Goal: Task Accomplishment & Management: Use online tool/utility

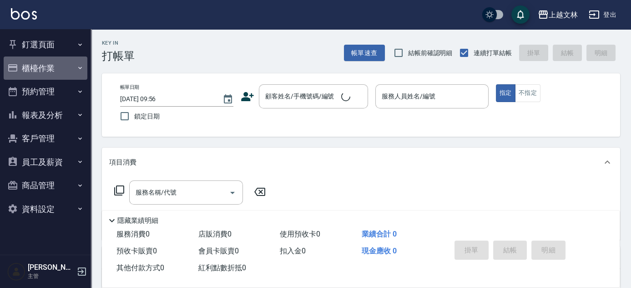
click at [42, 65] on button "櫃檯作業" at bounding box center [46, 68] width 84 height 24
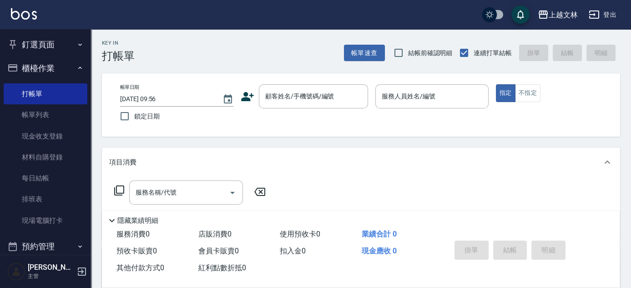
drag, startPoint x: 46, startPoint y: 216, endPoint x: 631, endPoint y: 190, distance: 585.2
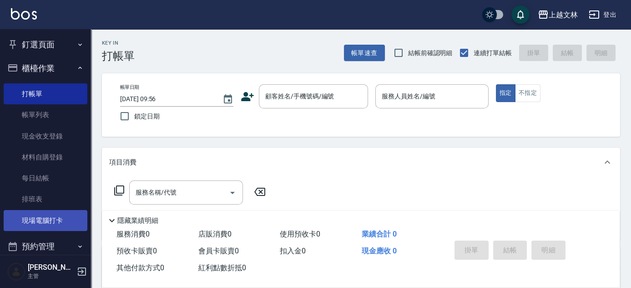
click at [29, 218] on link "現場電腦打卡" at bounding box center [46, 220] width 84 height 21
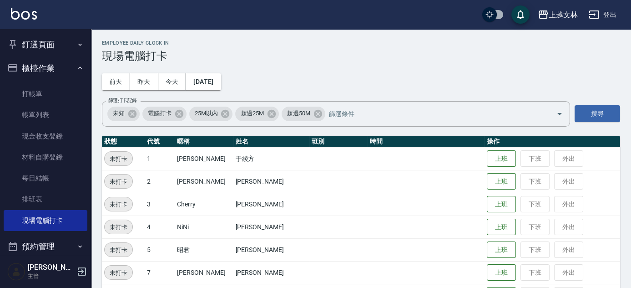
scroll to position [251, 0]
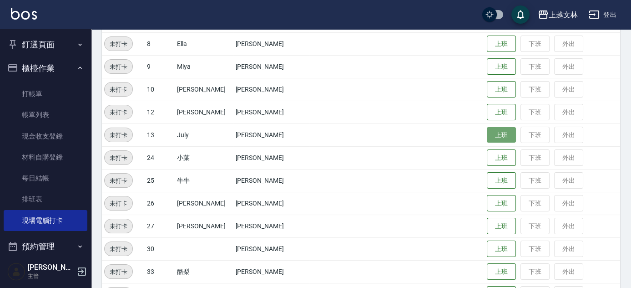
click at [491, 142] on button "上班" at bounding box center [501, 135] width 29 height 16
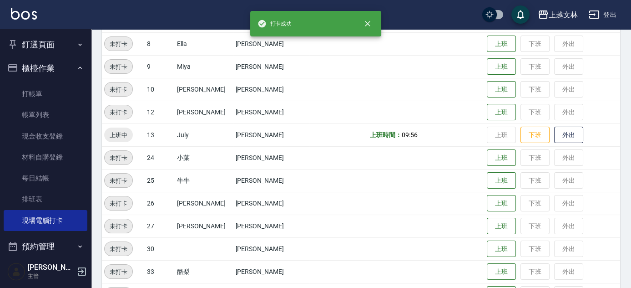
click at [27, 63] on button "櫃檯作業" at bounding box center [46, 68] width 84 height 24
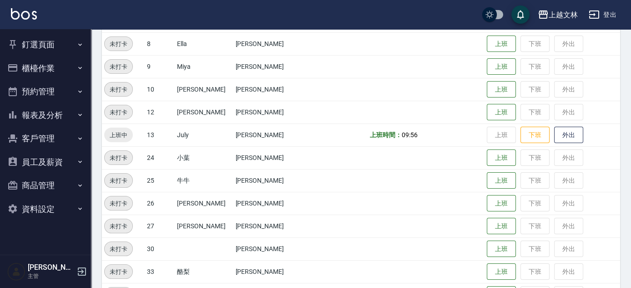
click at [71, 115] on button "報表及分析" at bounding box center [46, 115] width 84 height 24
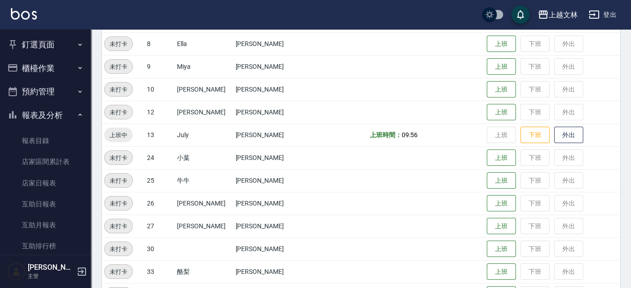
click at [86, 207] on nav "釘選頁面 店家日報表 設計師排行榜 每日結帳 櫃檯作業 打帳單 帳單列表 現金收支登錄 材料自購登錄 每日結帳 排班表 現場電腦打卡 預約管理 預約管理 單日…" at bounding box center [45, 141] width 91 height 225
click at [85, 207] on nav "釘選頁面 店家日報表 設計師排行榜 每日結帳 櫃檯作業 打帳單 帳單列表 現金收支登錄 材料自購登錄 每日結帳 排班表 現場電腦打卡 預約管理 預約管理 單日…" at bounding box center [45, 141] width 91 height 225
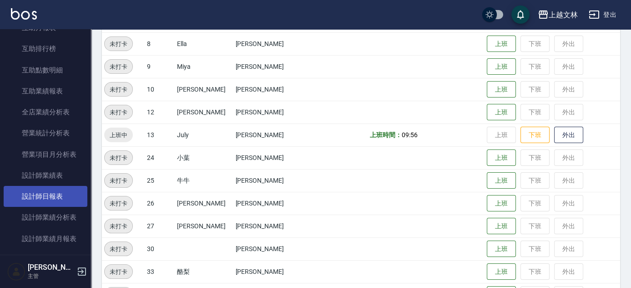
click at [76, 199] on link "設計師日報表" at bounding box center [46, 196] width 84 height 21
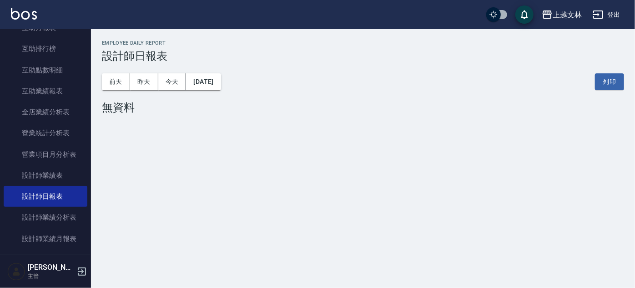
click at [236, 81] on div "[DATE] [DATE] [DATE] [DATE] 列印" at bounding box center [363, 81] width 522 height 39
click at [221, 82] on button "[DATE]" at bounding box center [203, 81] width 35 height 17
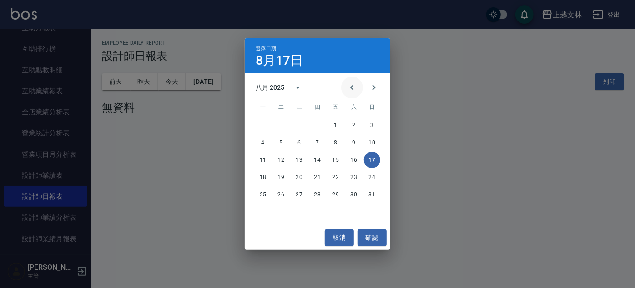
click at [350, 86] on icon "Previous month" at bounding box center [352, 87] width 11 height 11
click at [351, 86] on icon "Previous month" at bounding box center [352, 87] width 11 height 11
click at [354, 81] on button "Previous month" at bounding box center [352, 87] width 22 height 22
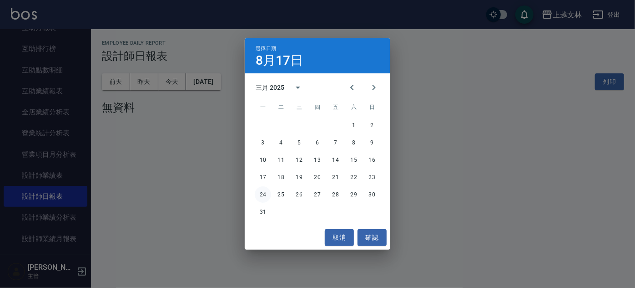
click at [261, 193] on button "24" at bounding box center [263, 194] width 16 height 16
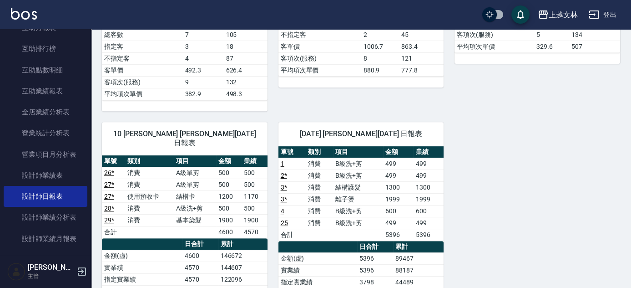
scroll to position [816, 0]
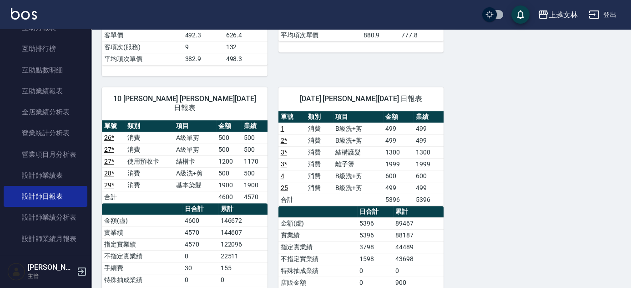
drag, startPoint x: 629, startPoint y: 215, endPoint x: 635, endPoint y: 64, distance: 151.2
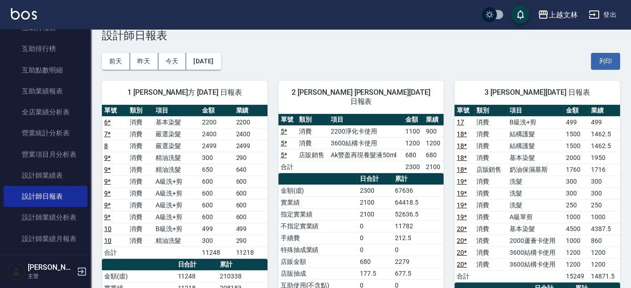
scroll to position [0, 0]
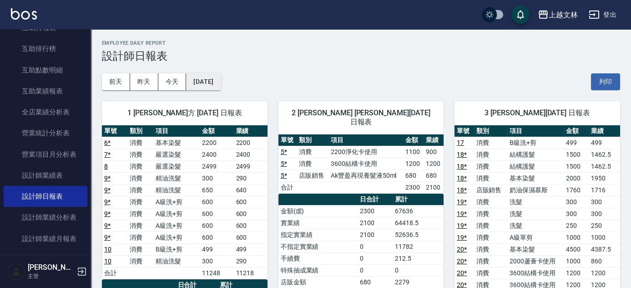
click at [214, 83] on button "[DATE]" at bounding box center [203, 81] width 35 height 17
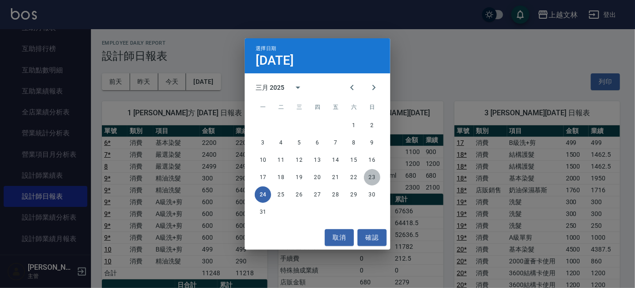
click at [374, 176] on button "23" at bounding box center [372, 177] width 16 height 16
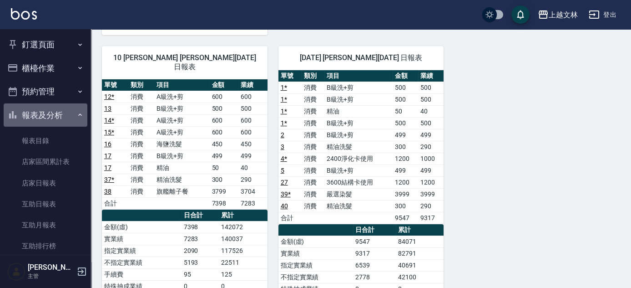
click at [64, 120] on button "報表及分析" at bounding box center [46, 115] width 84 height 24
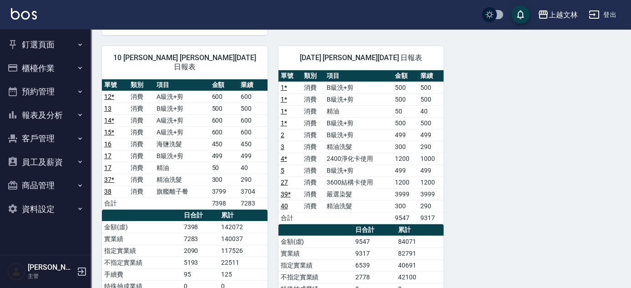
click at [70, 66] on button "櫃檯作業" at bounding box center [46, 68] width 84 height 24
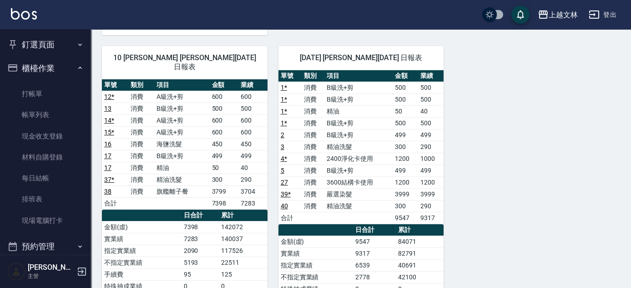
click at [67, 82] on ul "打帳單 帳單列表 現金收支登錄 材料自購登錄 每日結帳 排班表 現場電腦打卡" at bounding box center [46, 157] width 84 height 155
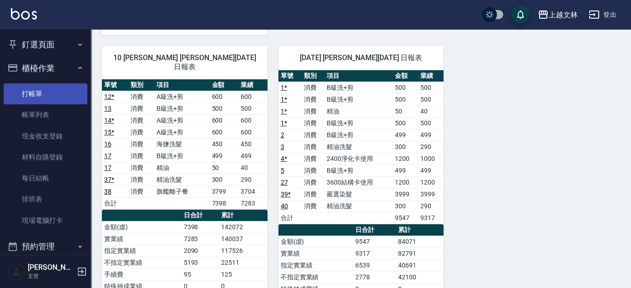
click at [66, 89] on link "打帳單" at bounding box center [46, 93] width 84 height 21
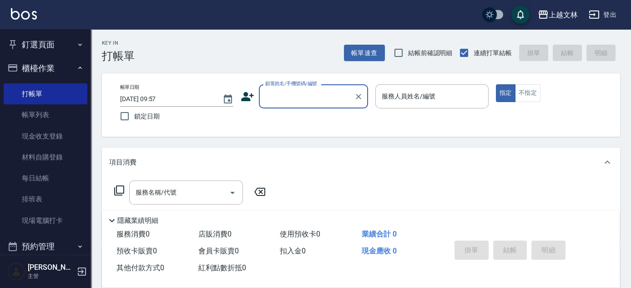
click at [76, 71] on icon "button" at bounding box center [79, 67] width 7 height 7
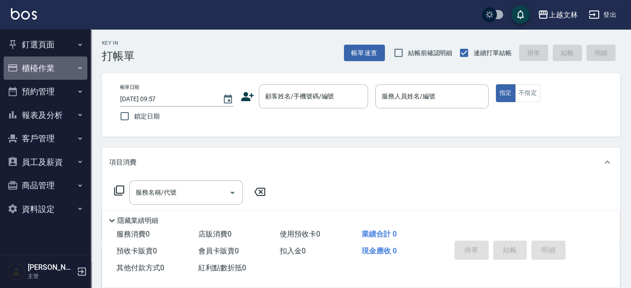
click at [73, 71] on button "櫃檯作業" at bounding box center [46, 68] width 84 height 24
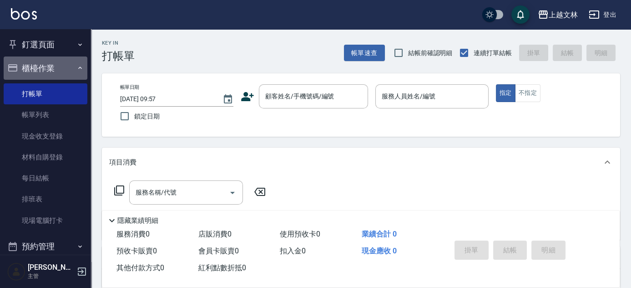
click at [69, 69] on button "櫃檯作業" at bounding box center [46, 68] width 84 height 24
